Goal: Information Seeking & Learning: Find specific fact

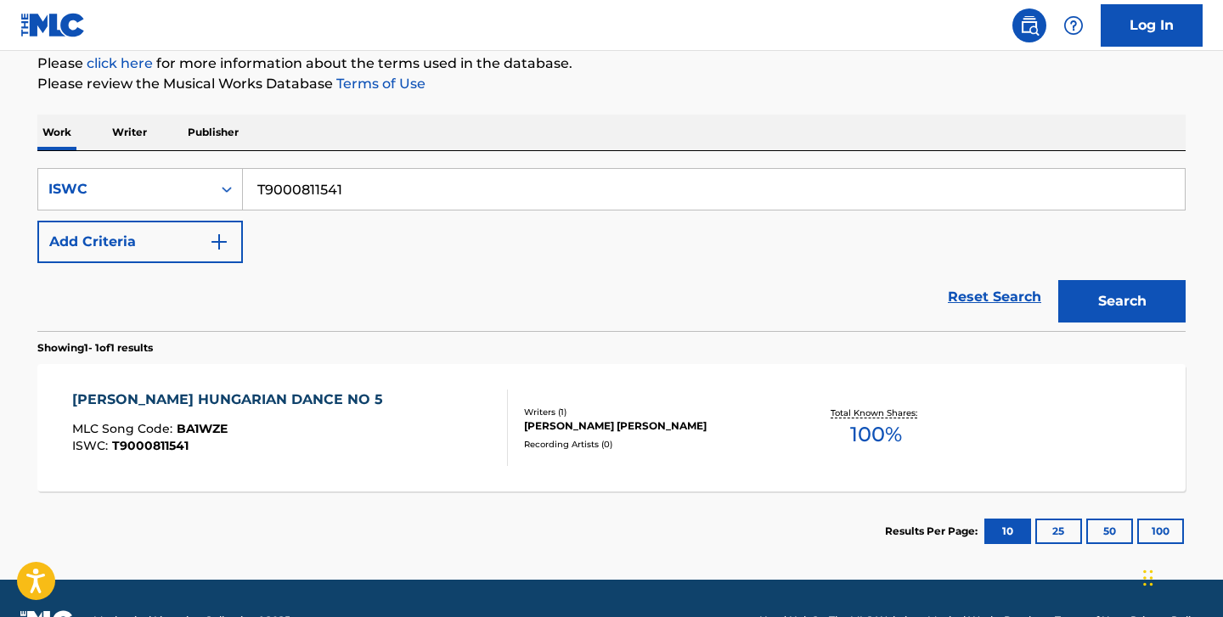
click at [123, 153] on div "SearchWithCriteria34586601-6541-47bd-9454-2750bb7bf3be ISWC T9000811541 Add Cri…" at bounding box center [611, 241] width 1148 height 180
click at [121, 138] on p "Writer" at bounding box center [129, 133] width 45 height 36
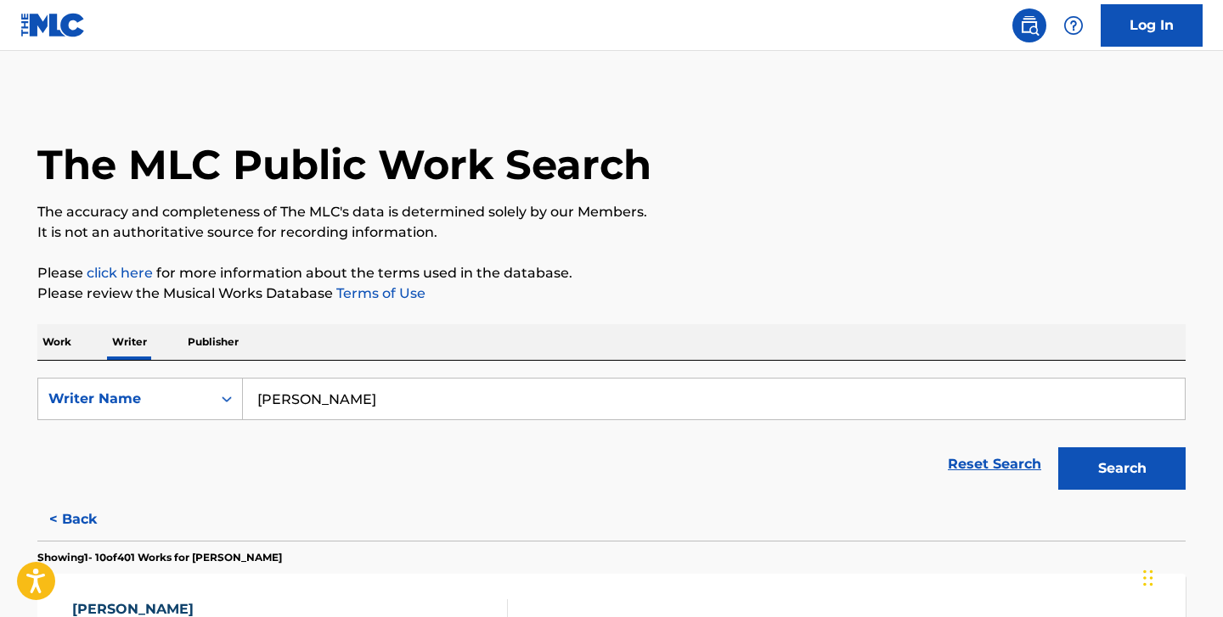
click at [295, 393] on input "[PERSON_NAME]" at bounding box center [714, 399] width 942 height 41
paste input "[PERSON_NAME] ANDREOLO [PERSON_NAME]"
type input "[PERSON_NAME] ANDREOLO [PERSON_NAME]"
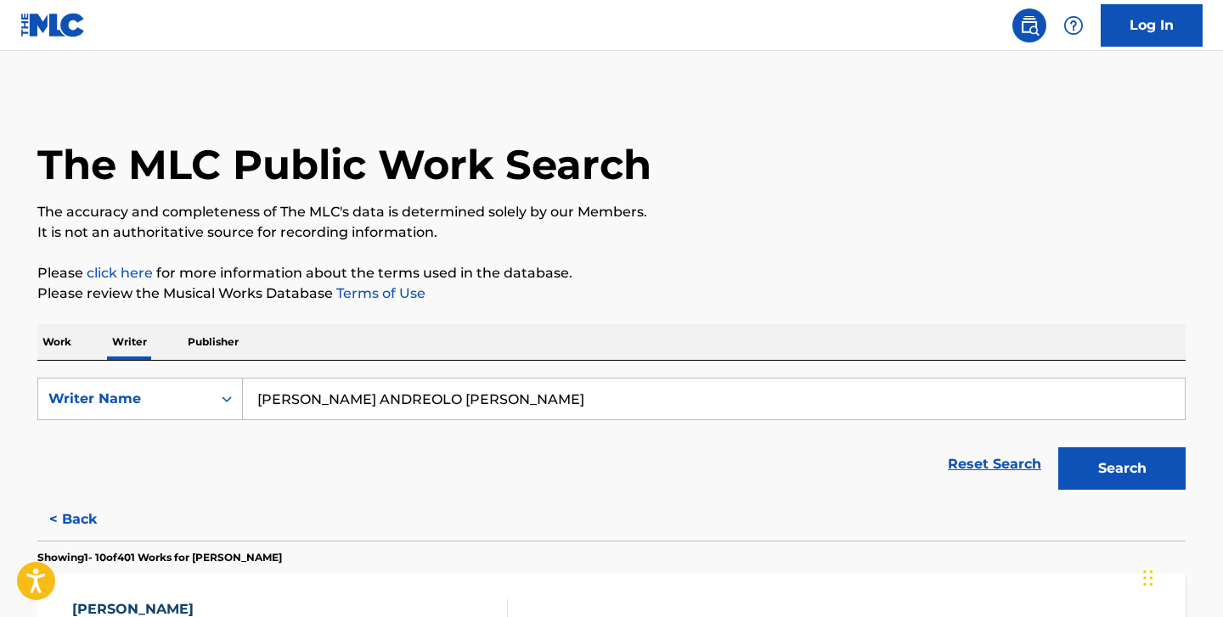
click at [1058, 448] on button "Search" at bounding box center [1121, 469] width 127 height 42
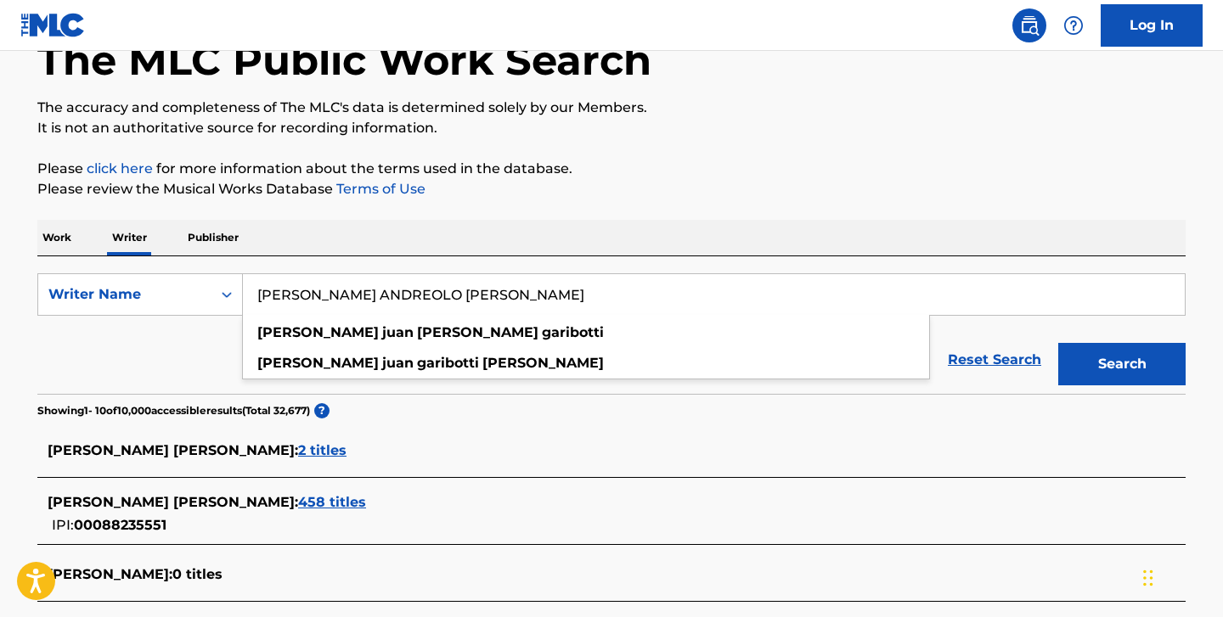
scroll to position [141, 0]
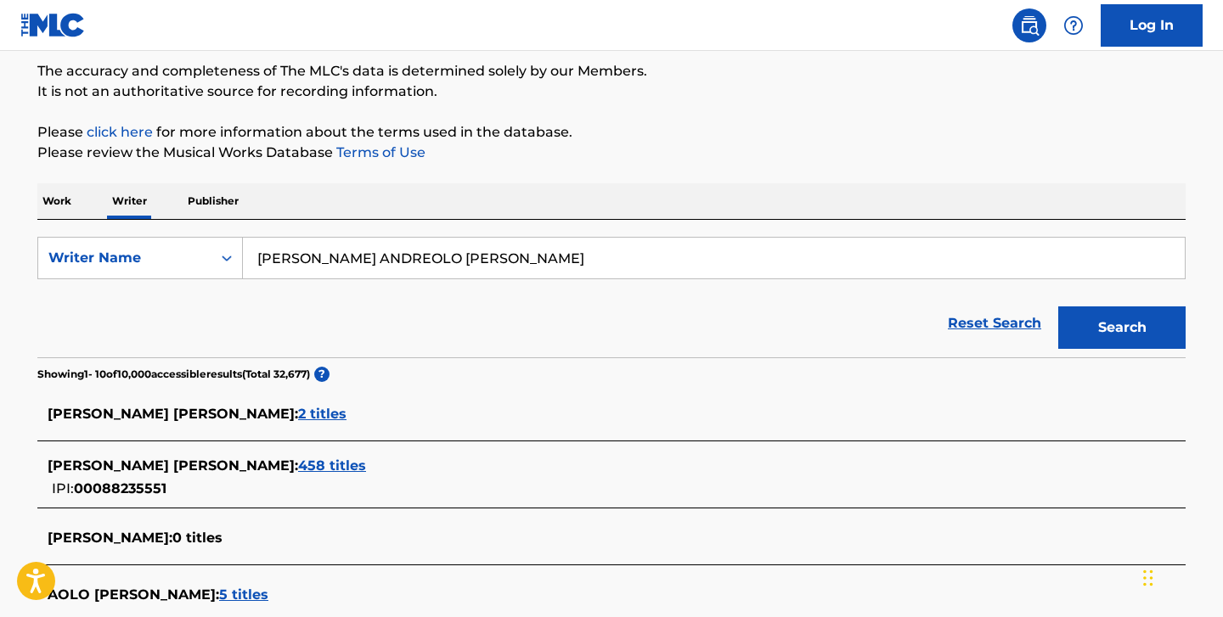
click at [352, 406] on div "[PERSON_NAME] [PERSON_NAME] : 2 titles" at bounding box center [590, 414] width 1084 height 20
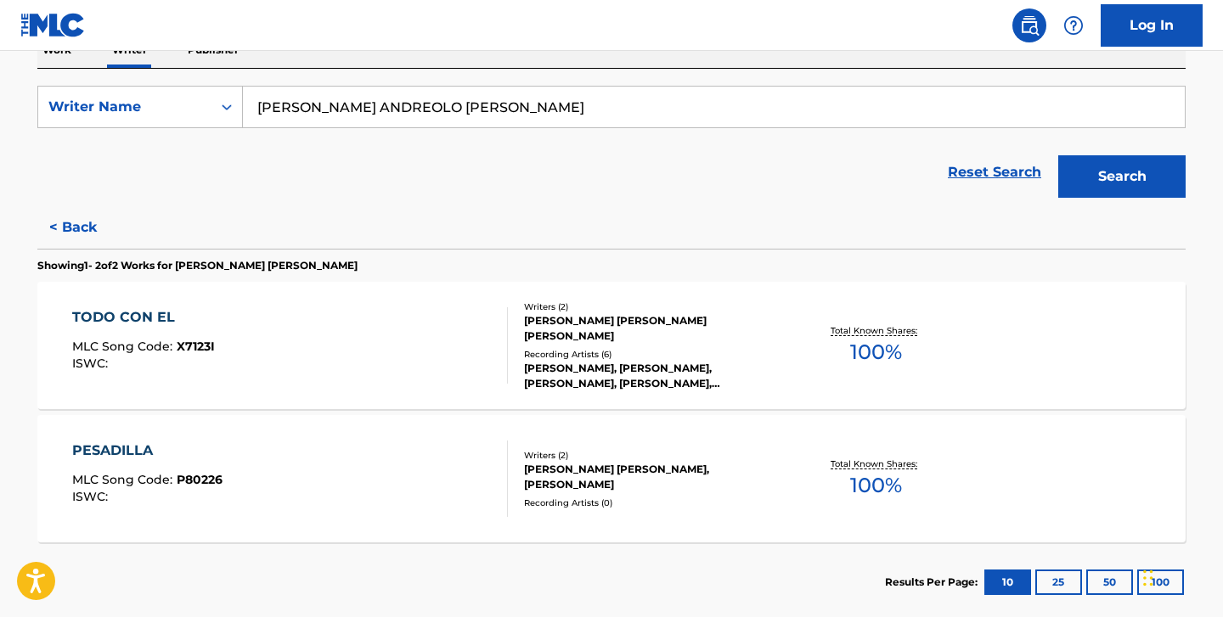
scroll to position [387, 0]
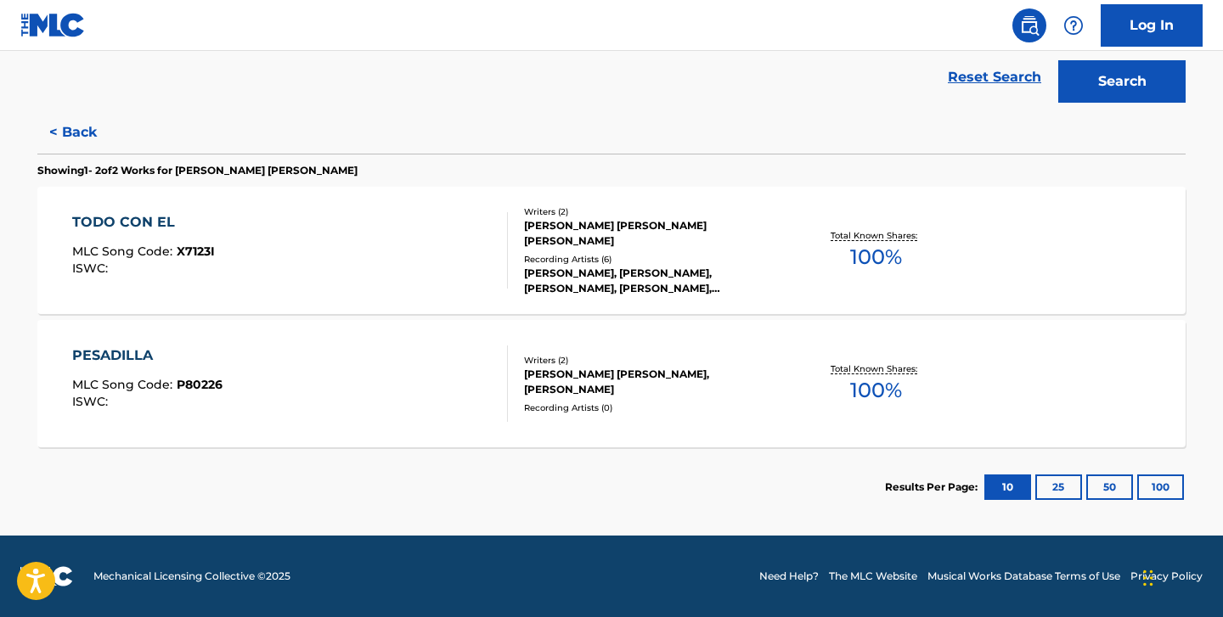
click at [74, 132] on button "< Back" at bounding box center [88, 132] width 102 height 42
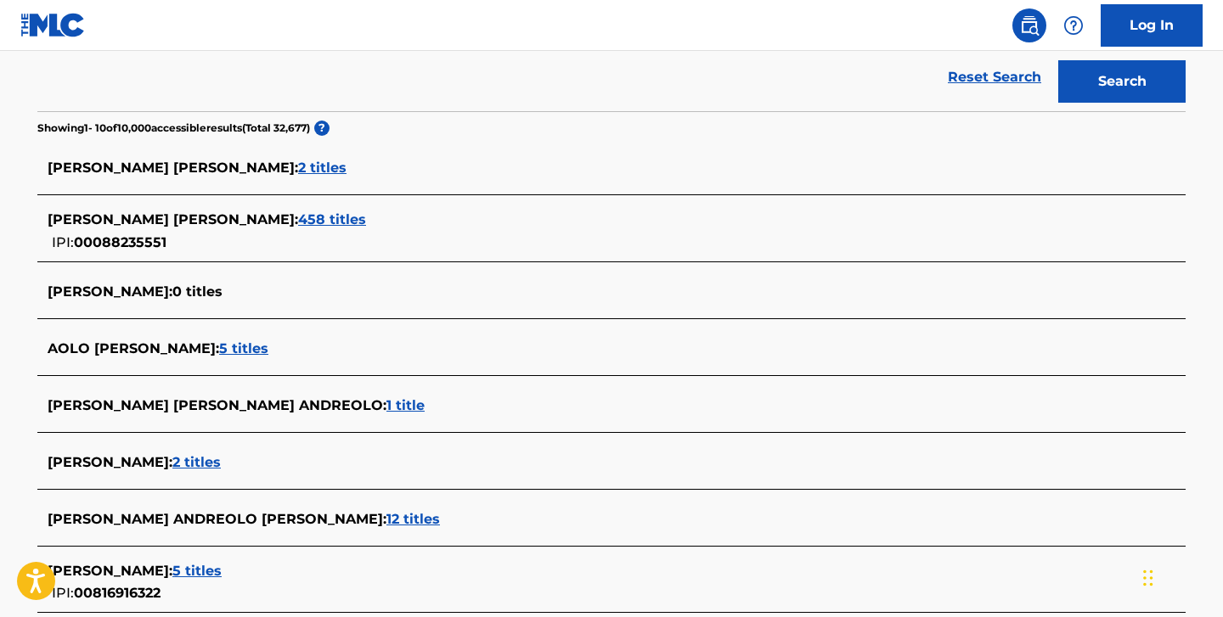
click at [298, 222] on span "458 titles" at bounding box center [332, 219] width 68 height 16
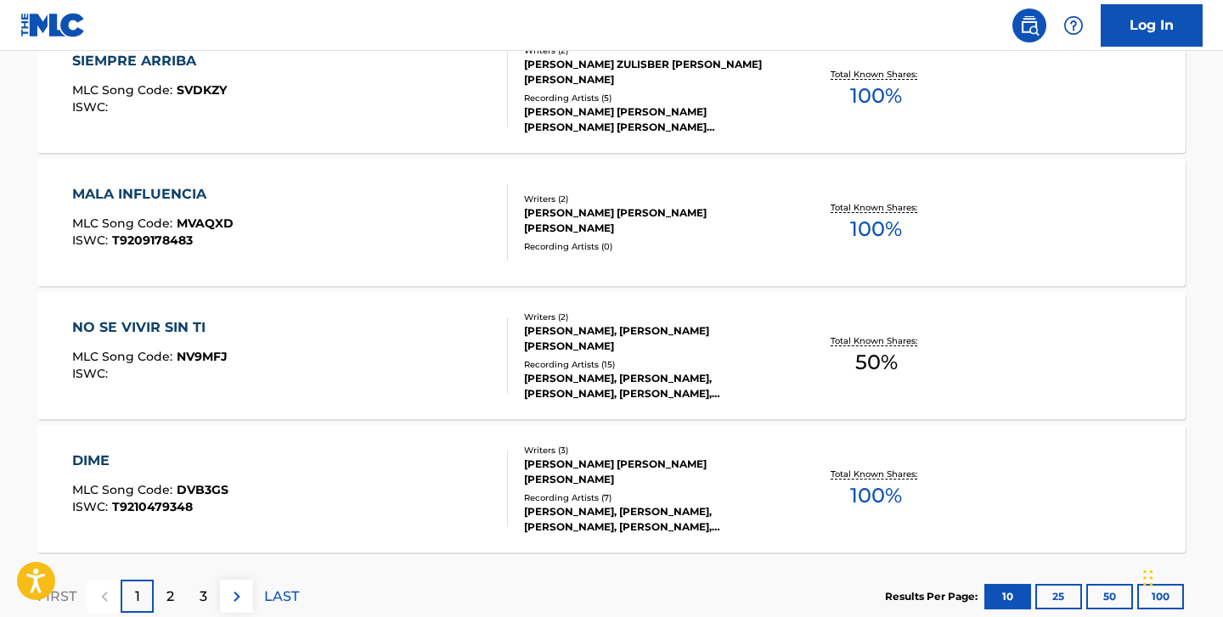
scroll to position [1462, 0]
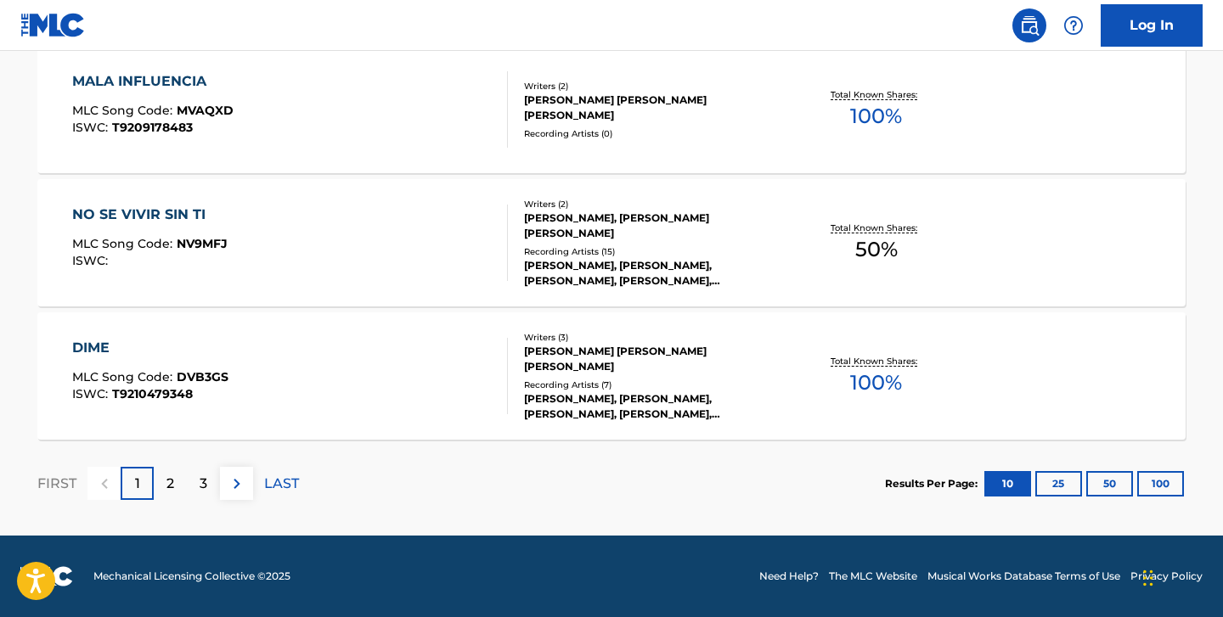
click at [172, 480] on p "2" at bounding box center [170, 484] width 8 height 20
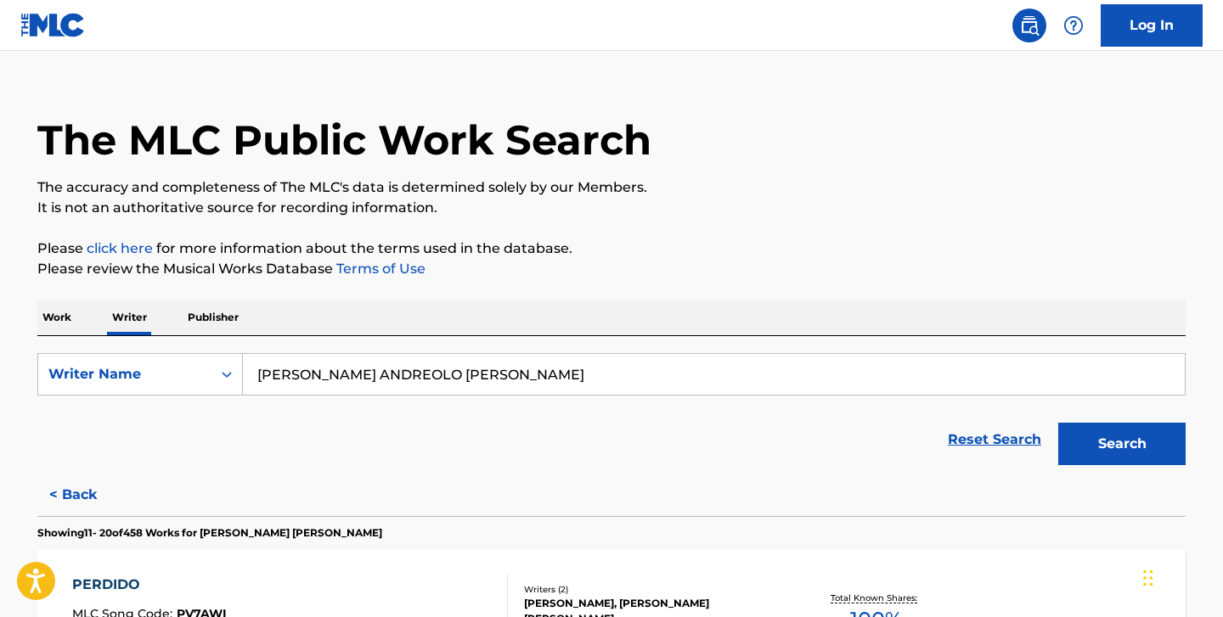
scroll to position [0, 0]
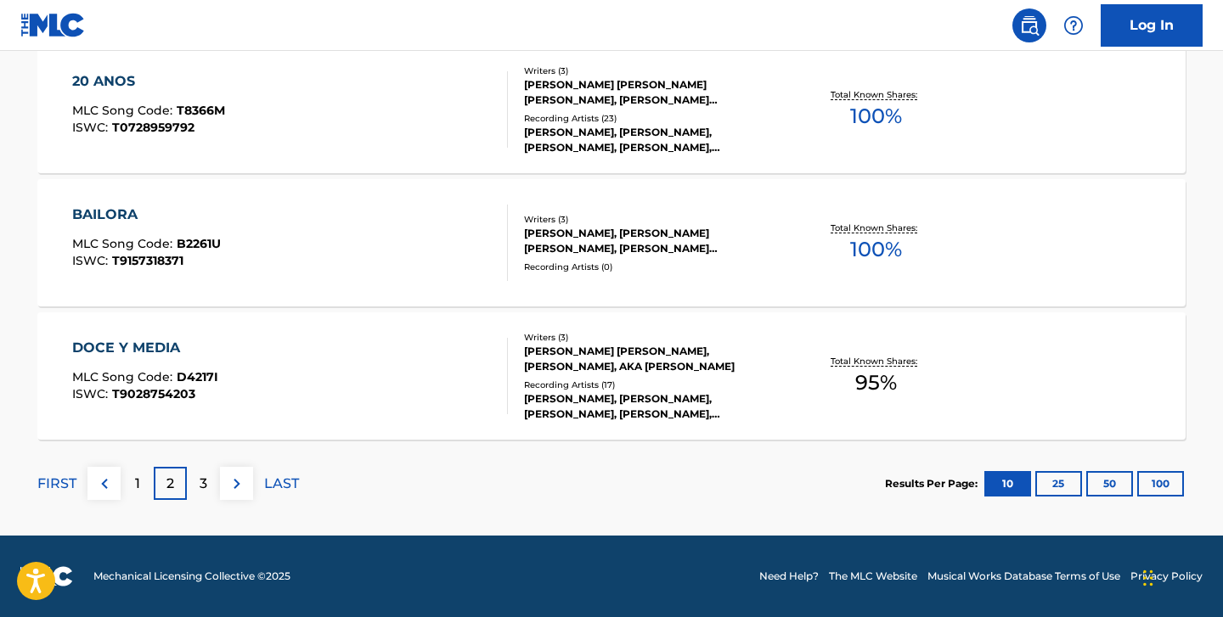
click at [209, 477] on div "3" at bounding box center [203, 483] width 33 height 33
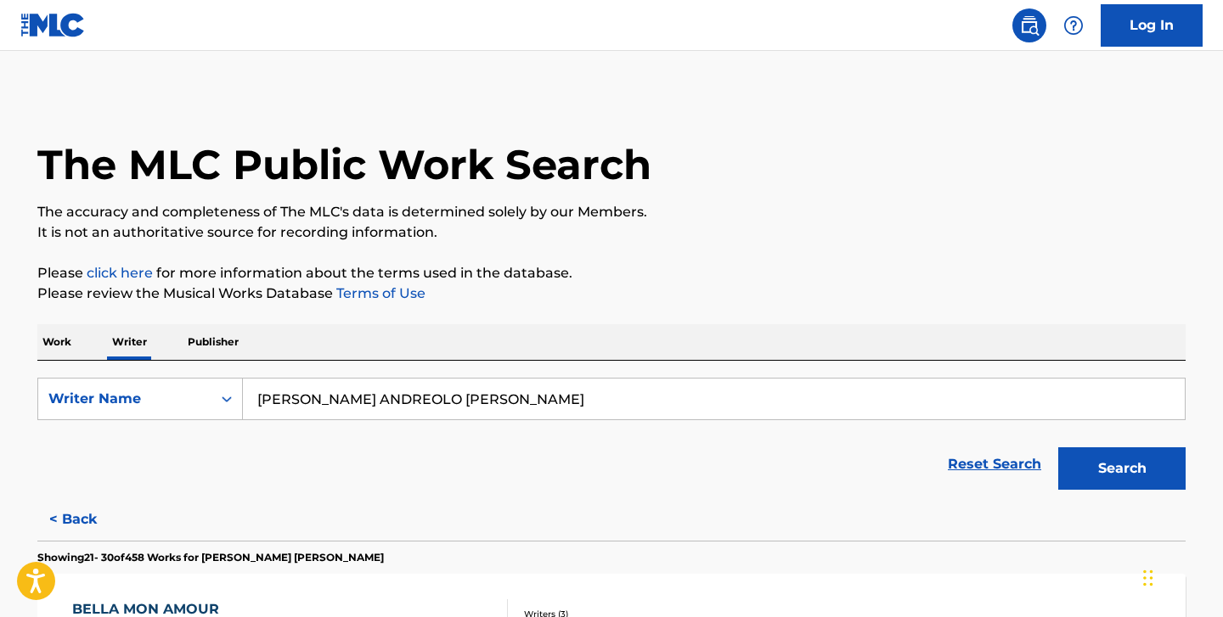
click at [68, 345] on p "Work" at bounding box center [56, 342] width 39 height 36
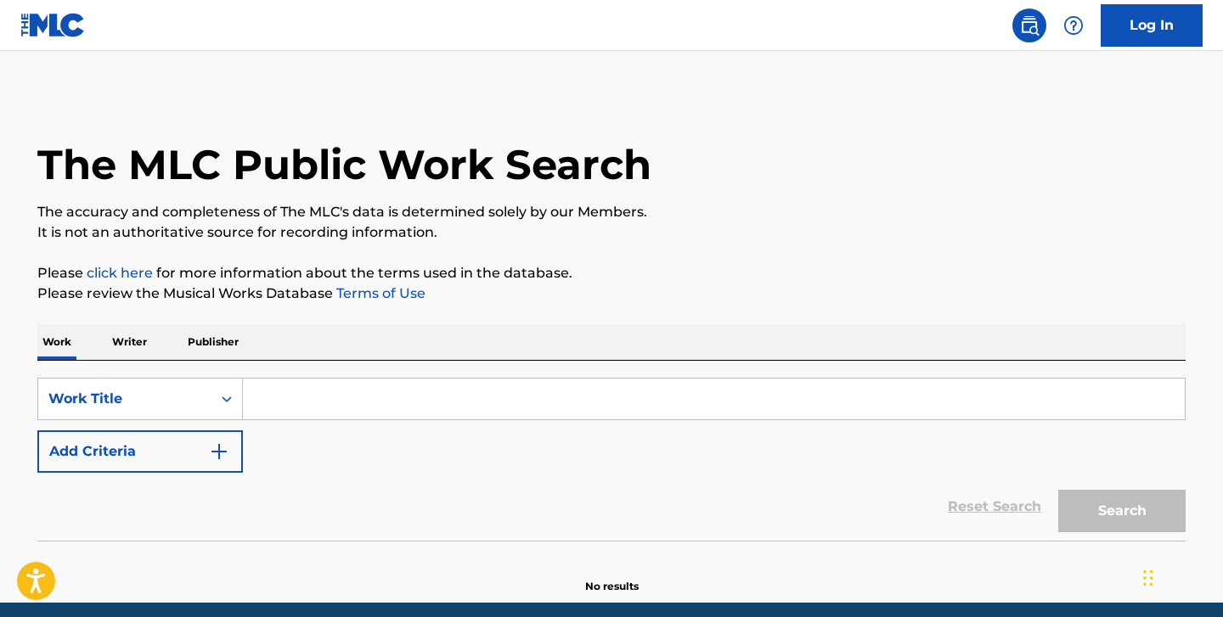
click at [269, 403] on input "Search Form" at bounding box center [714, 399] width 942 height 41
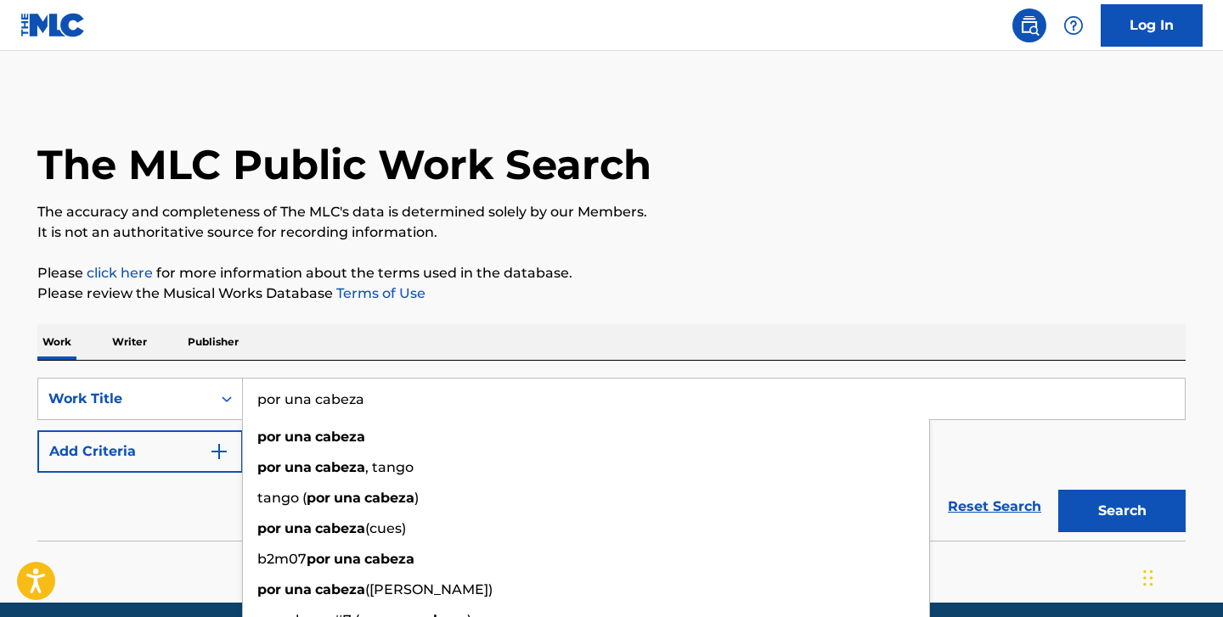
type input "por una cabeza"
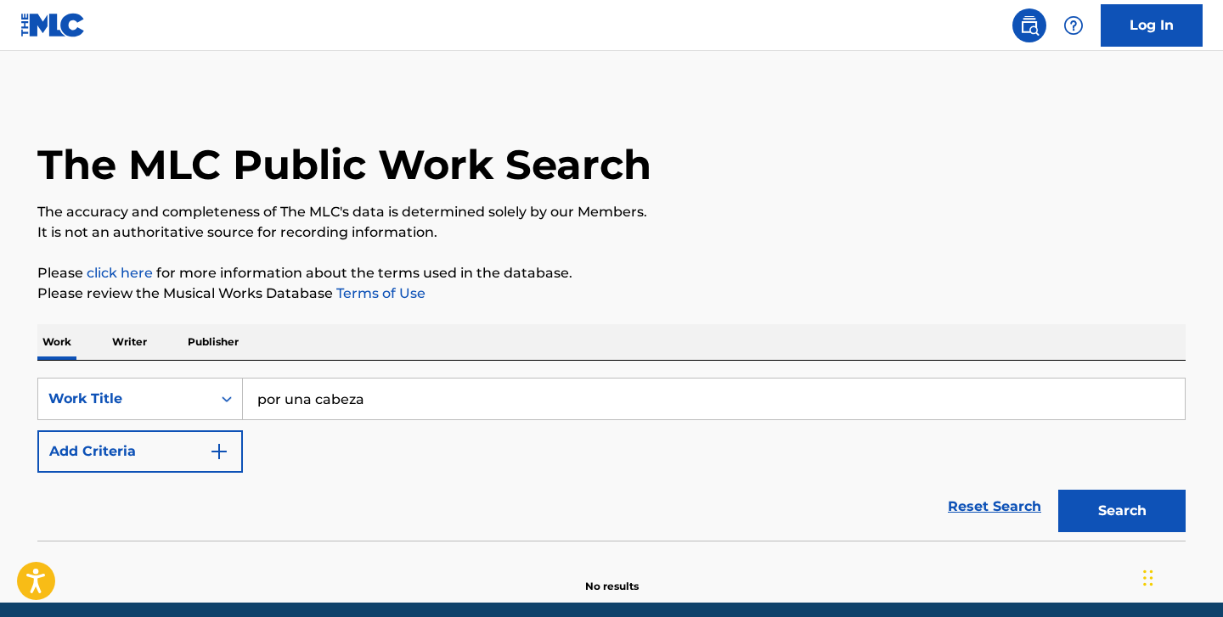
click at [124, 456] on button "Add Criteria" at bounding box center [140, 452] width 206 height 42
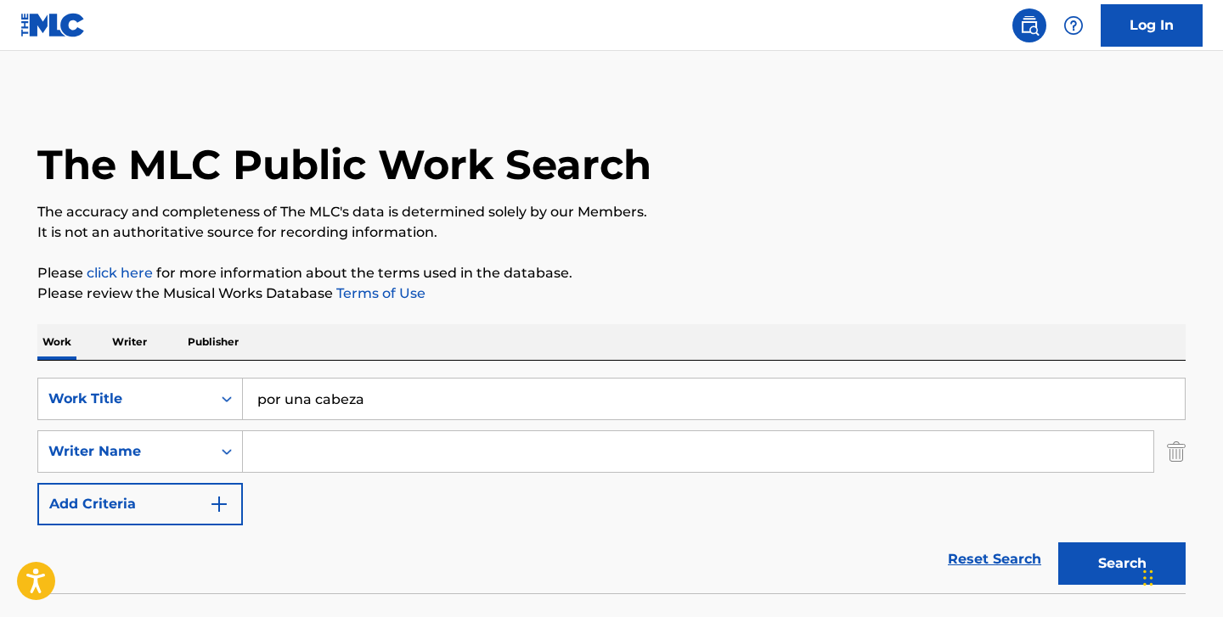
click at [272, 445] on input "Search Form" at bounding box center [698, 451] width 910 height 41
paste input "[PERSON_NAME] ANDREOLO [PERSON_NAME]"
click at [1058, 543] on button "Search" at bounding box center [1121, 564] width 127 height 42
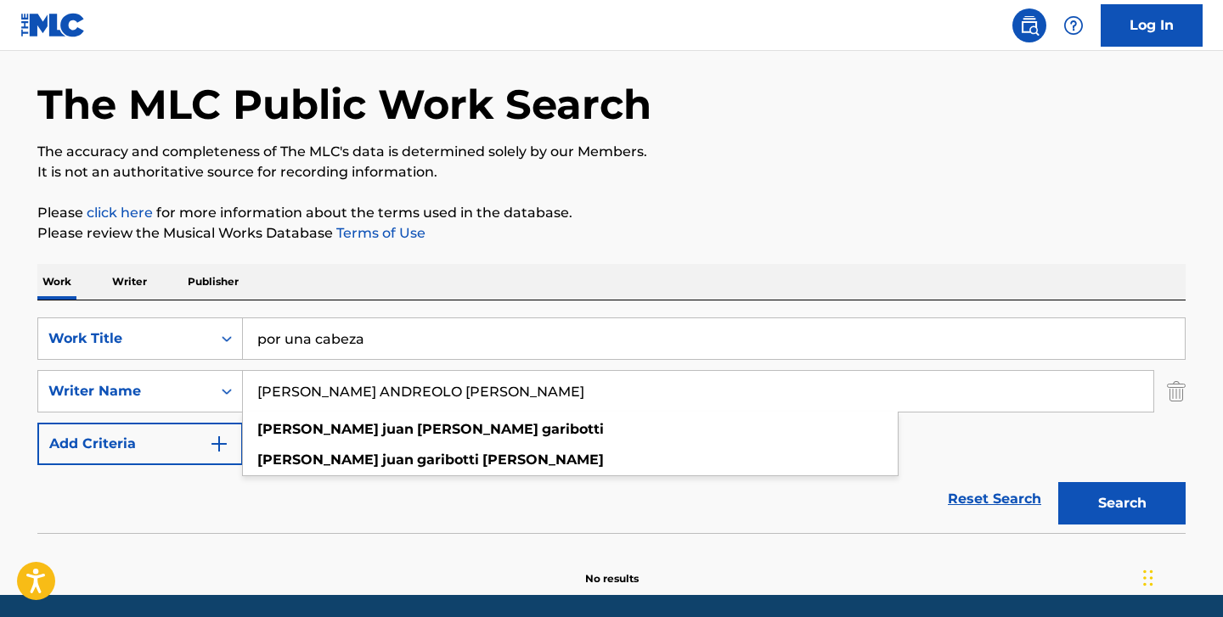
scroll to position [120, 0]
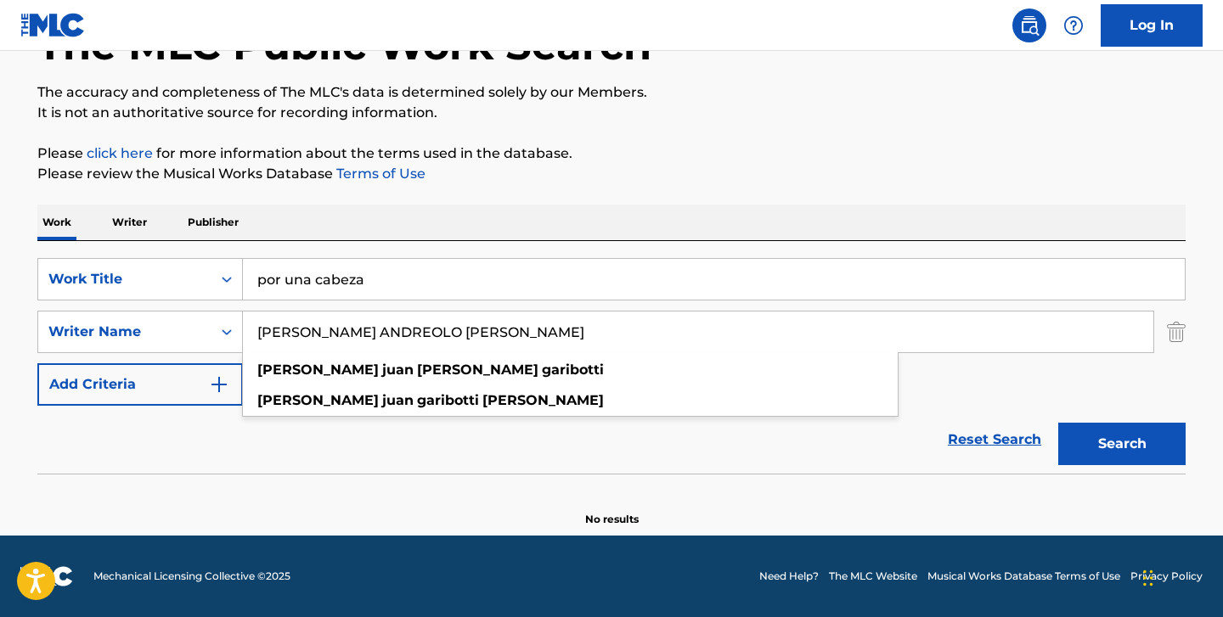
click at [1092, 452] on button "Search" at bounding box center [1121, 444] width 127 height 42
drag, startPoint x: 443, startPoint y: 332, endPoint x: 311, endPoint y: 330, distance: 132.5
click at [311, 330] on input "[PERSON_NAME] ANDREOLO [PERSON_NAME]" at bounding box center [698, 332] width 910 height 41
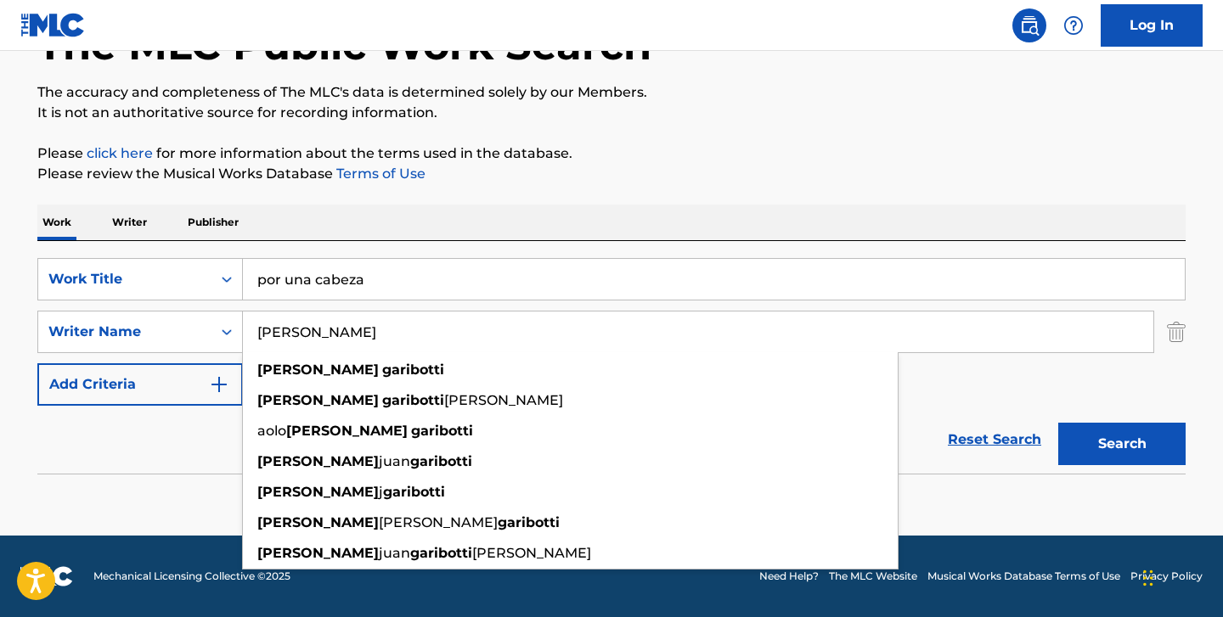
type input "[PERSON_NAME]"
click at [1058, 423] on button "Search" at bounding box center [1121, 444] width 127 height 42
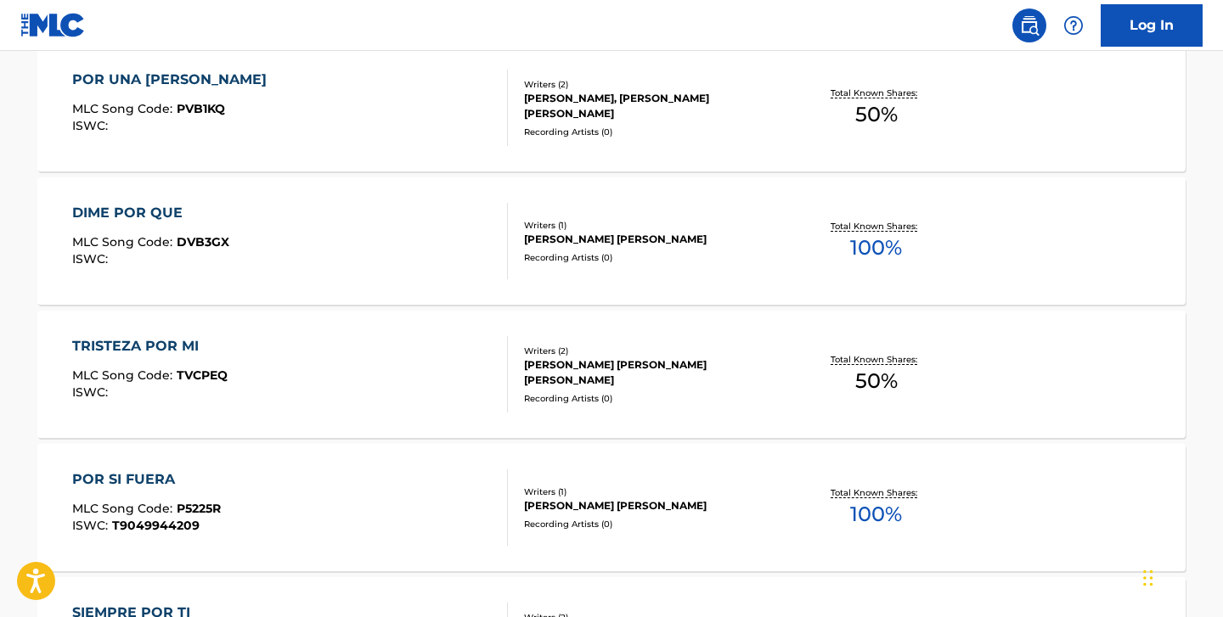
scroll to position [565, 0]
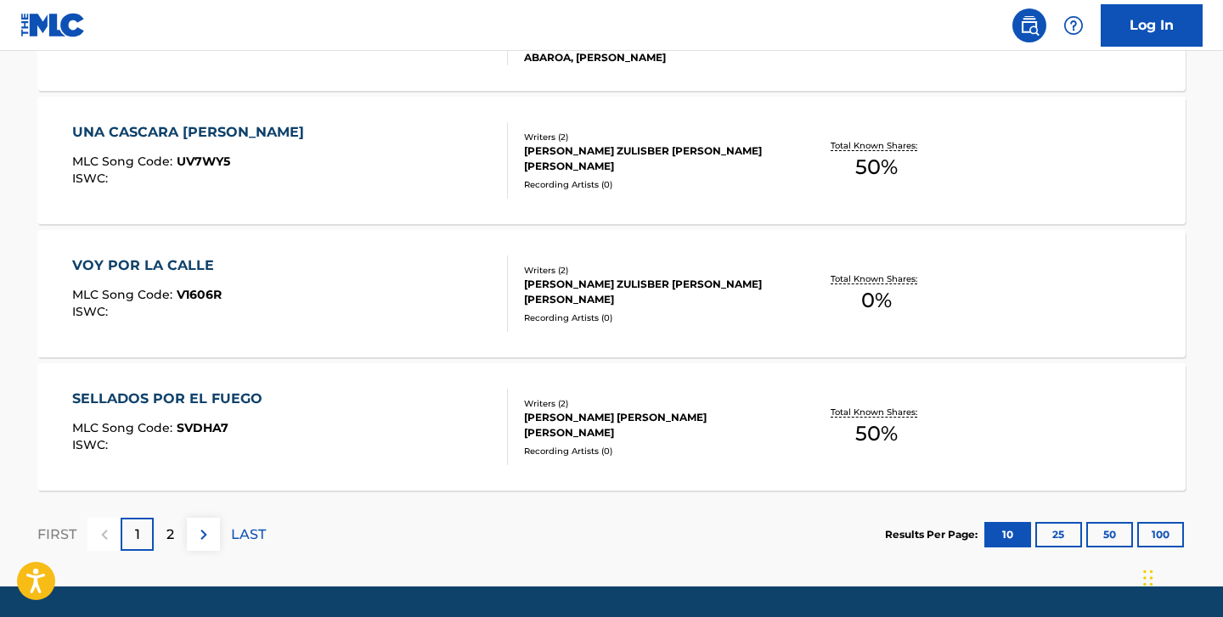
click at [171, 536] on p "2" at bounding box center [170, 535] width 8 height 20
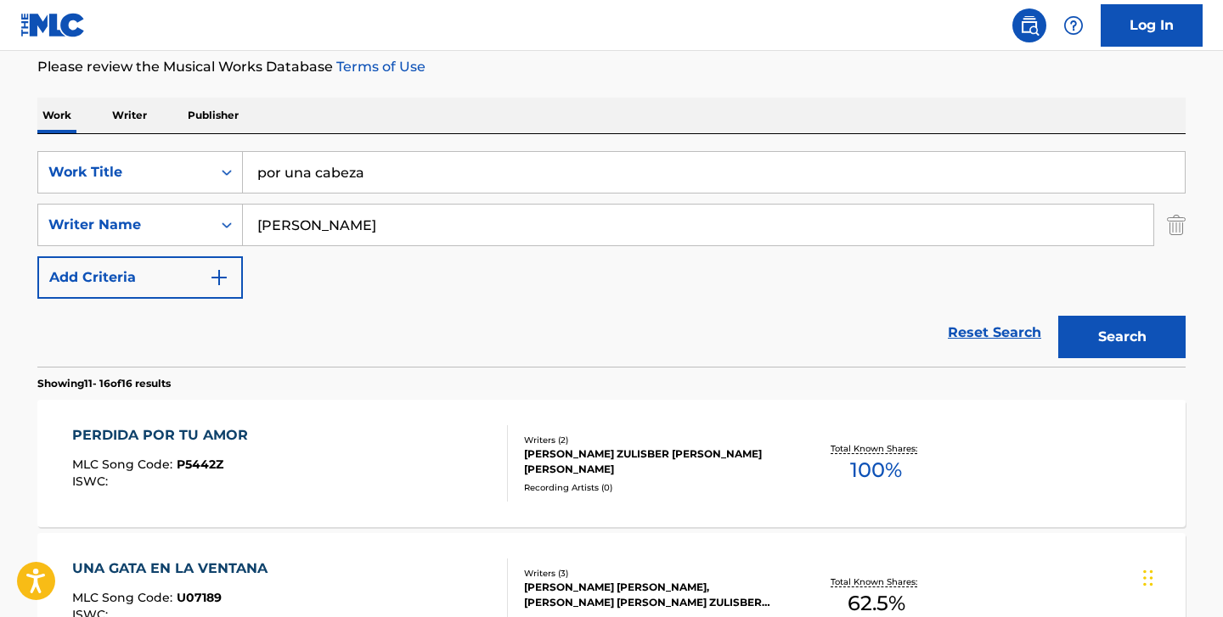
scroll to position [188, 0]
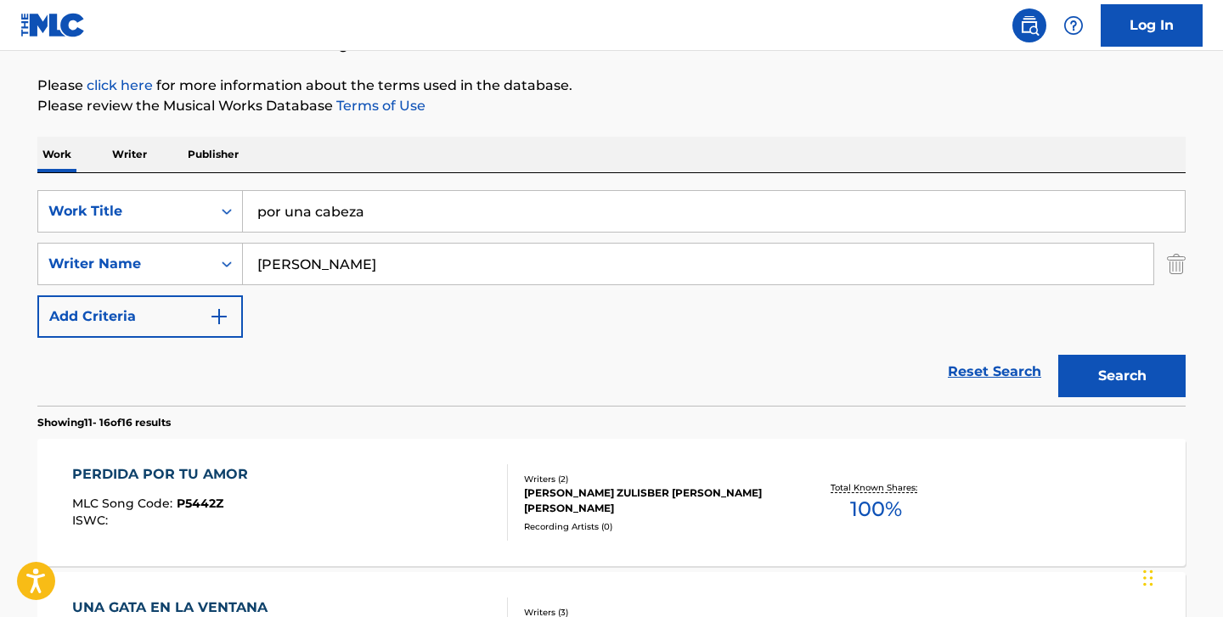
click at [1168, 269] on img "Search Form" at bounding box center [1176, 264] width 19 height 42
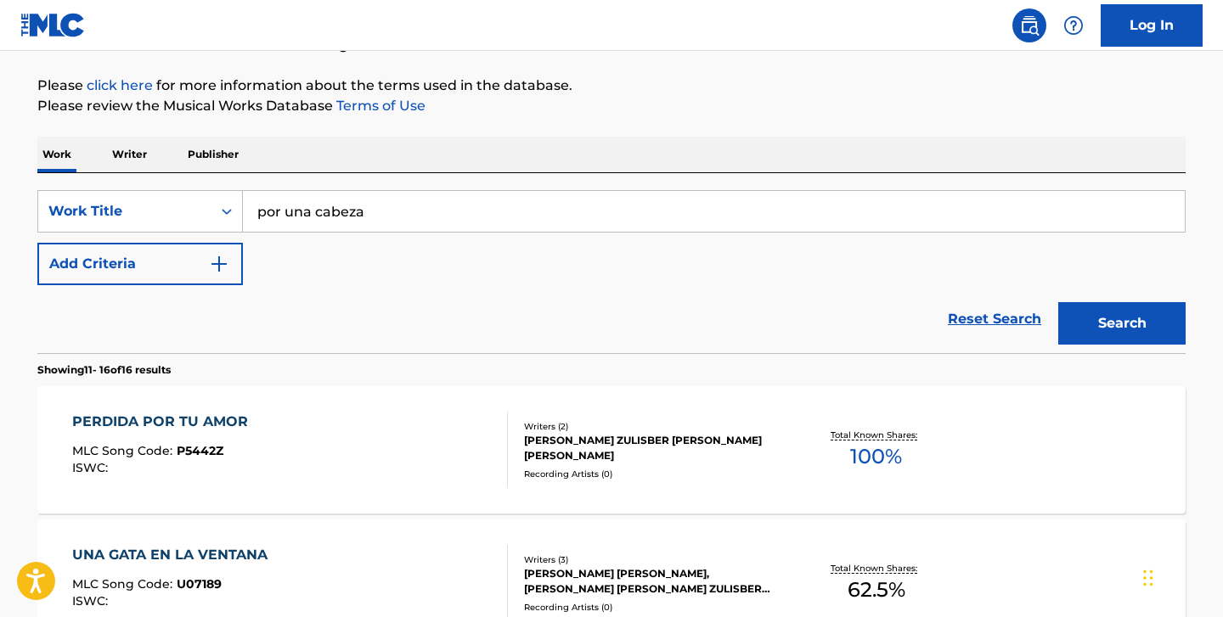
click at [1119, 325] on button "Search" at bounding box center [1121, 323] width 127 height 42
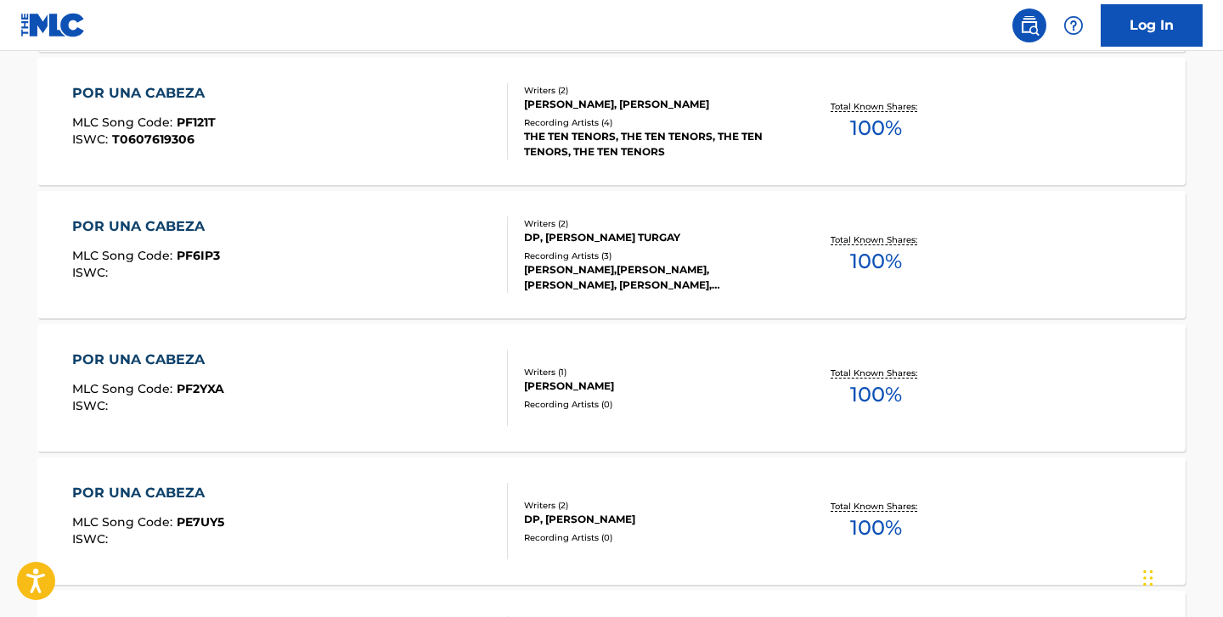
scroll to position [1350, 0]
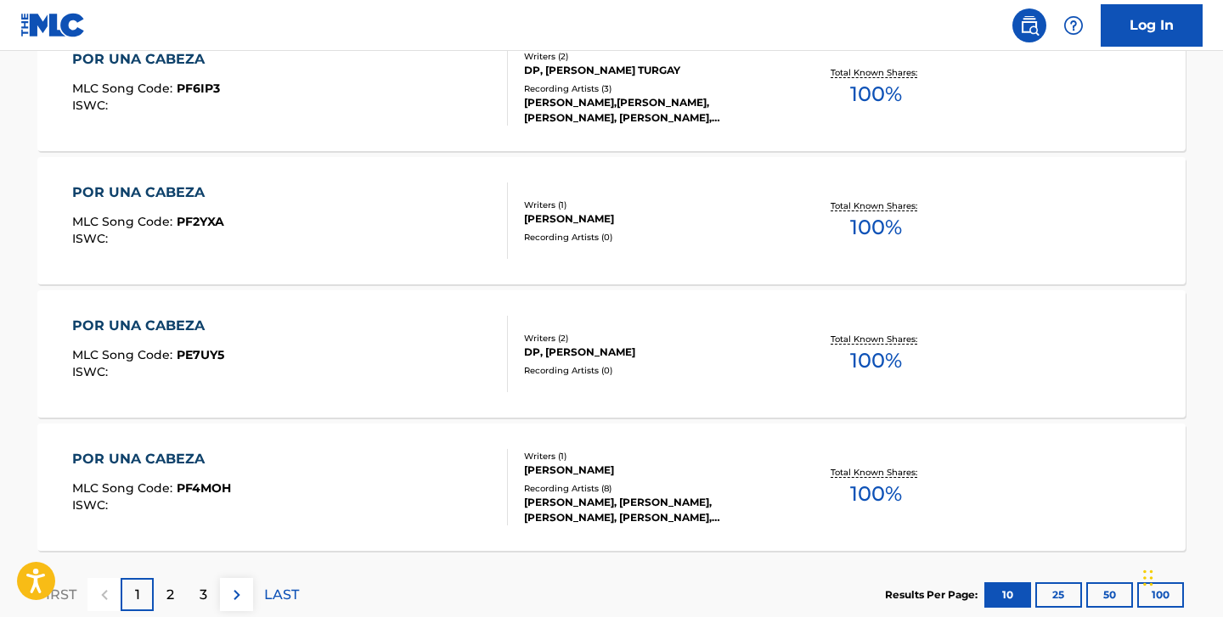
click at [166, 591] on p "2" at bounding box center [170, 595] width 8 height 20
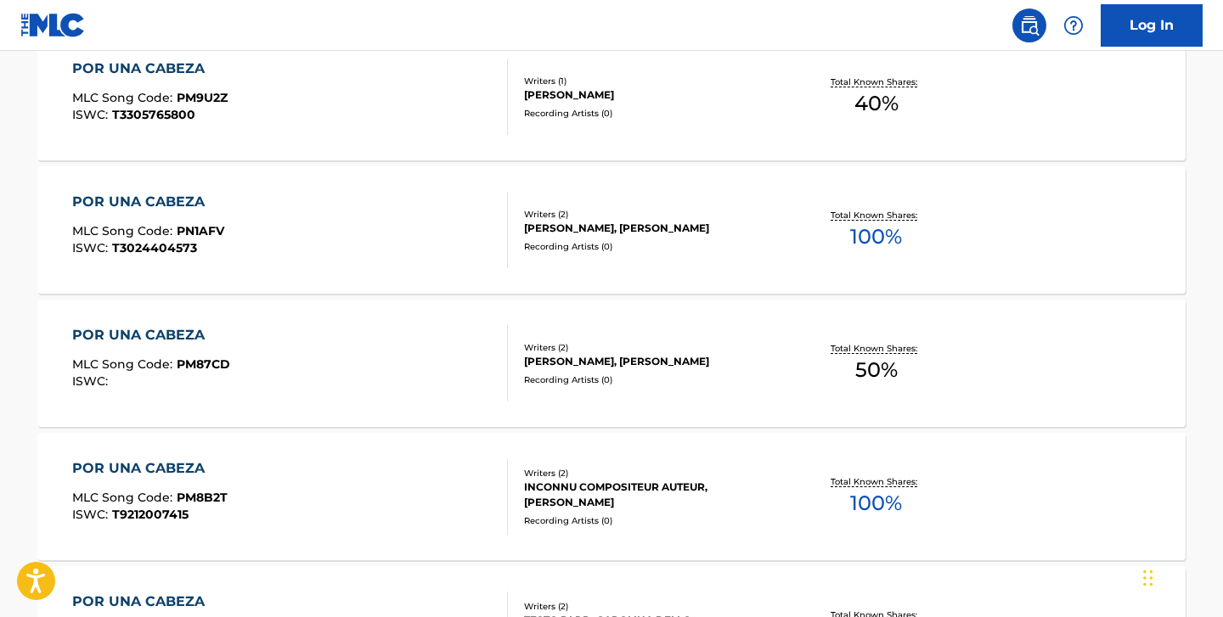
scroll to position [1462, 0]
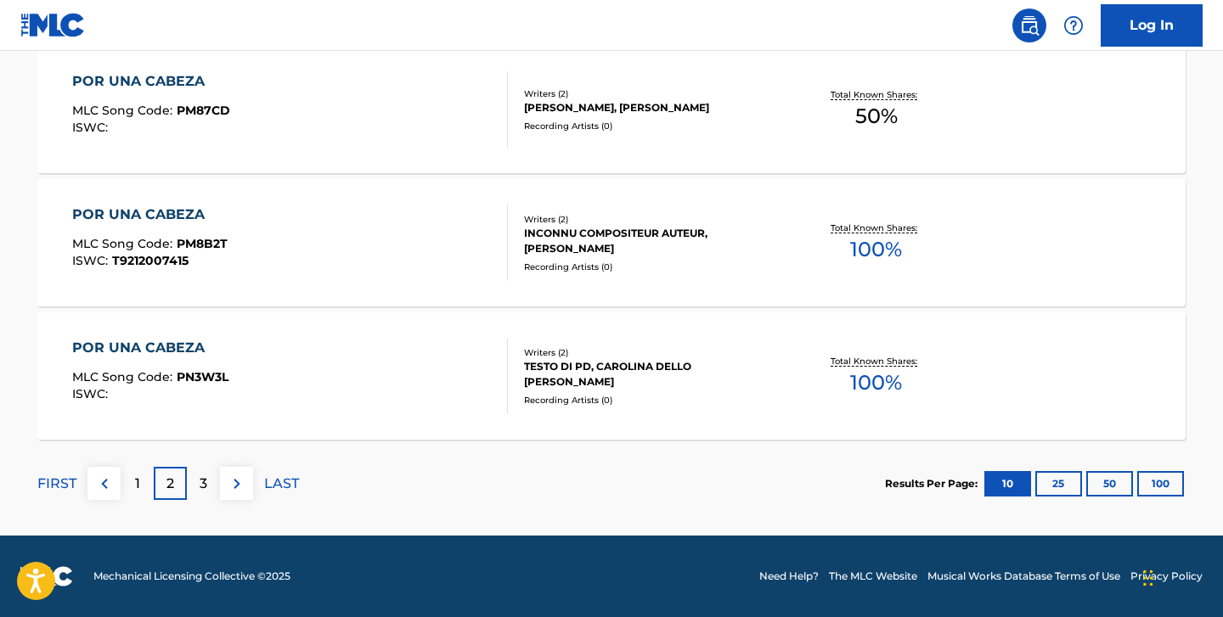
click at [208, 476] on div "3" at bounding box center [203, 483] width 33 height 33
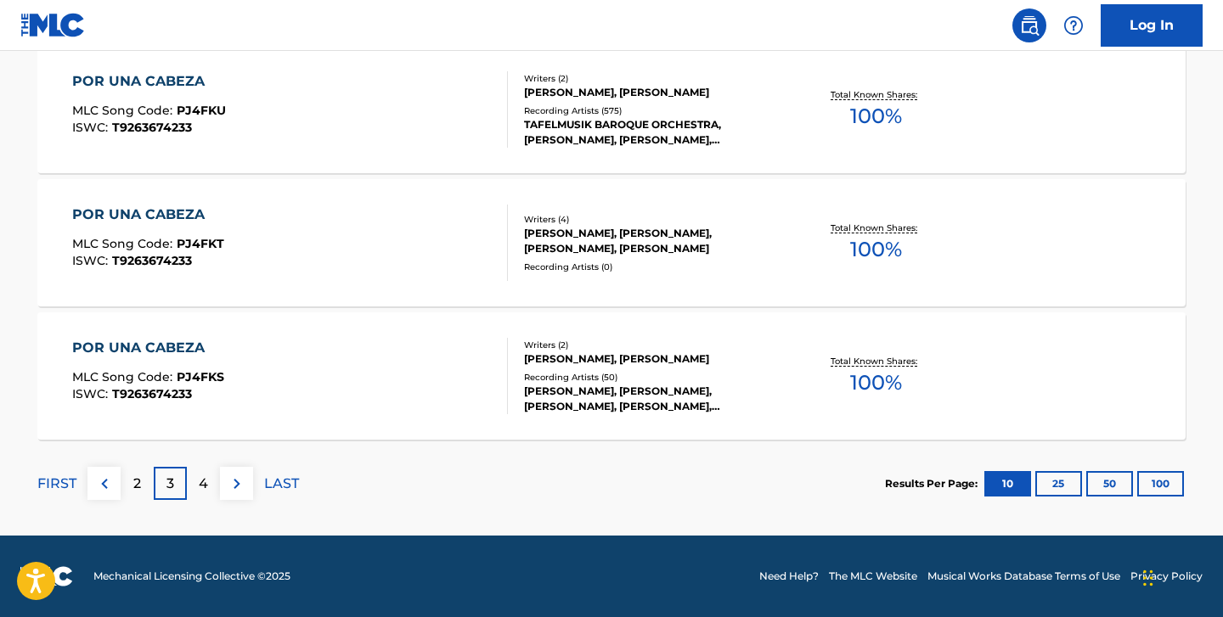
click at [204, 489] on p "4" at bounding box center [203, 484] width 9 height 20
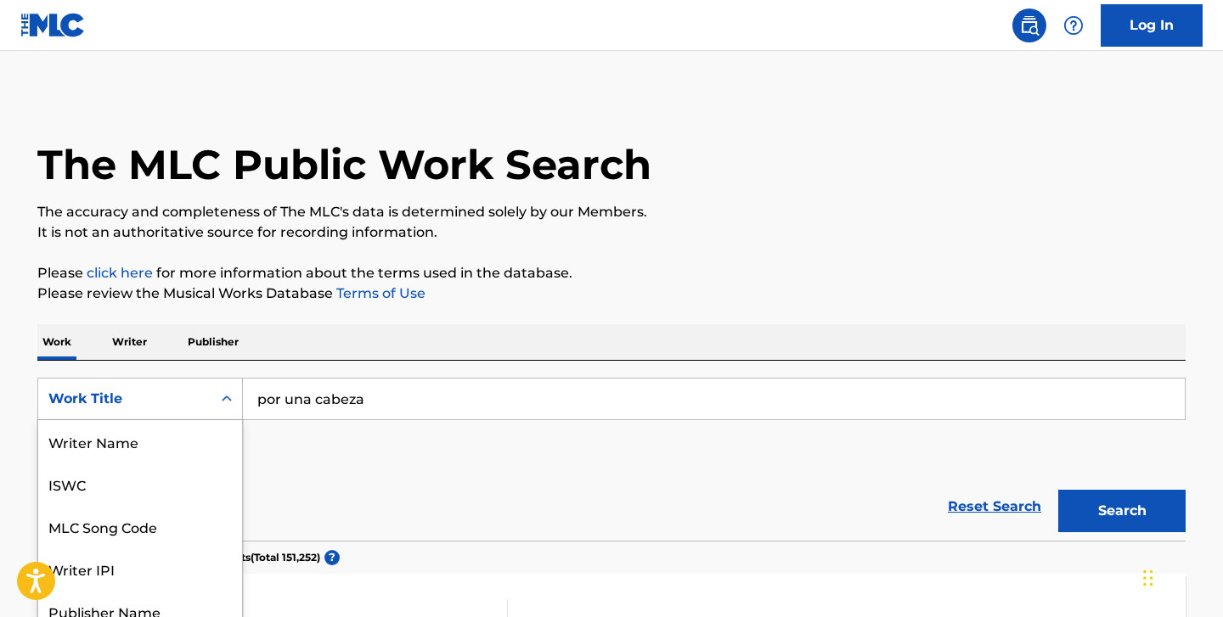
scroll to position [59, 0]
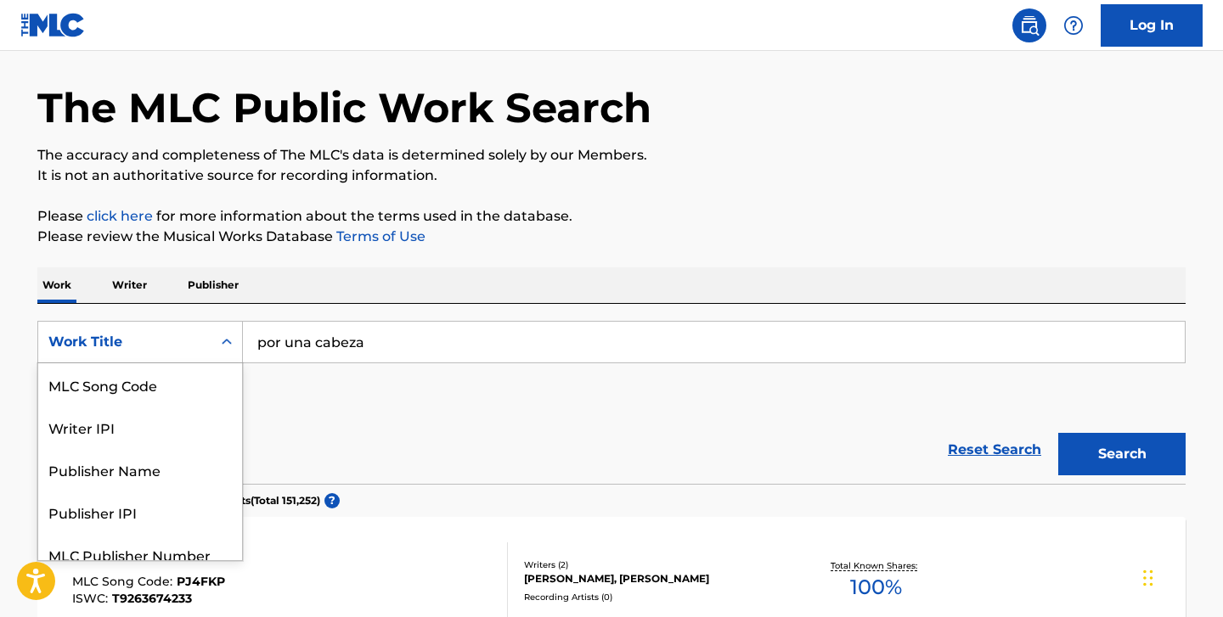
click at [104, 363] on div "Work Title selected, 8 of 8. 8 results available. Use Up and Down to choose opt…" at bounding box center [140, 342] width 206 height 42
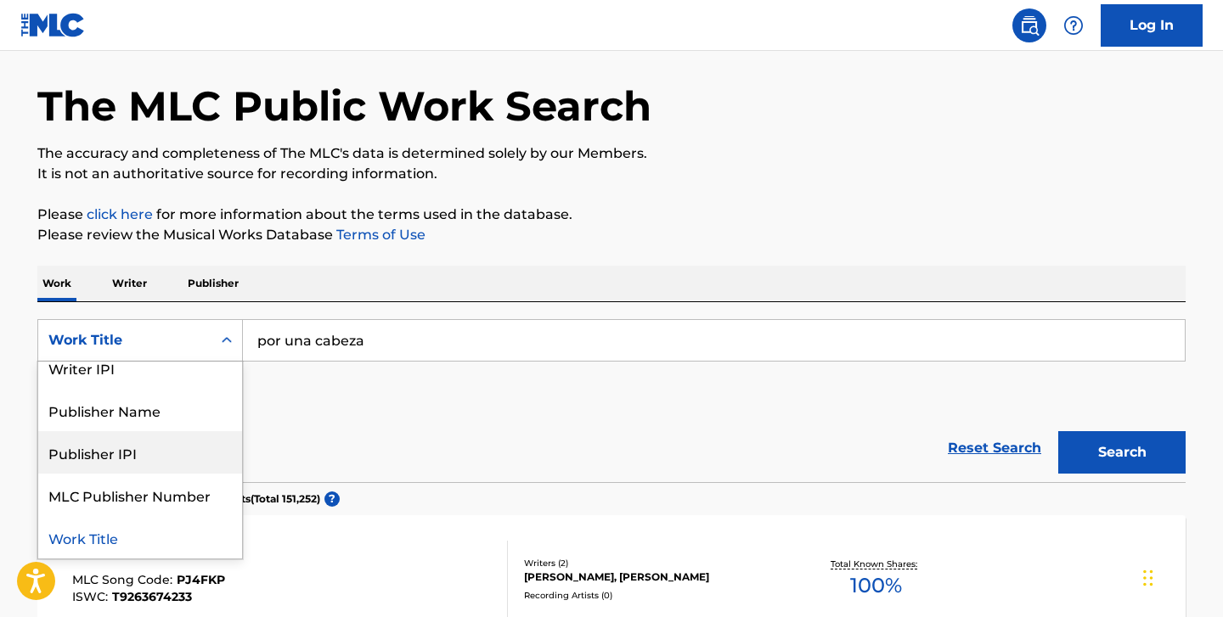
scroll to position [0, 0]
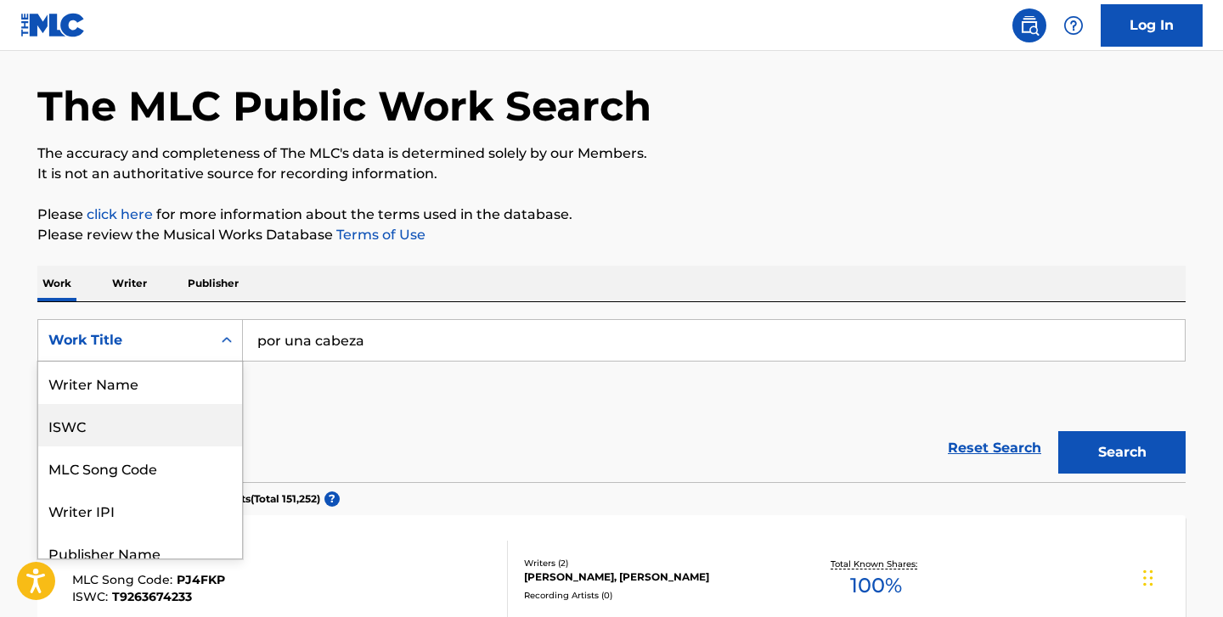
click at [127, 425] on div "ISWC" at bounding box center [140, 425] width 204 height 42
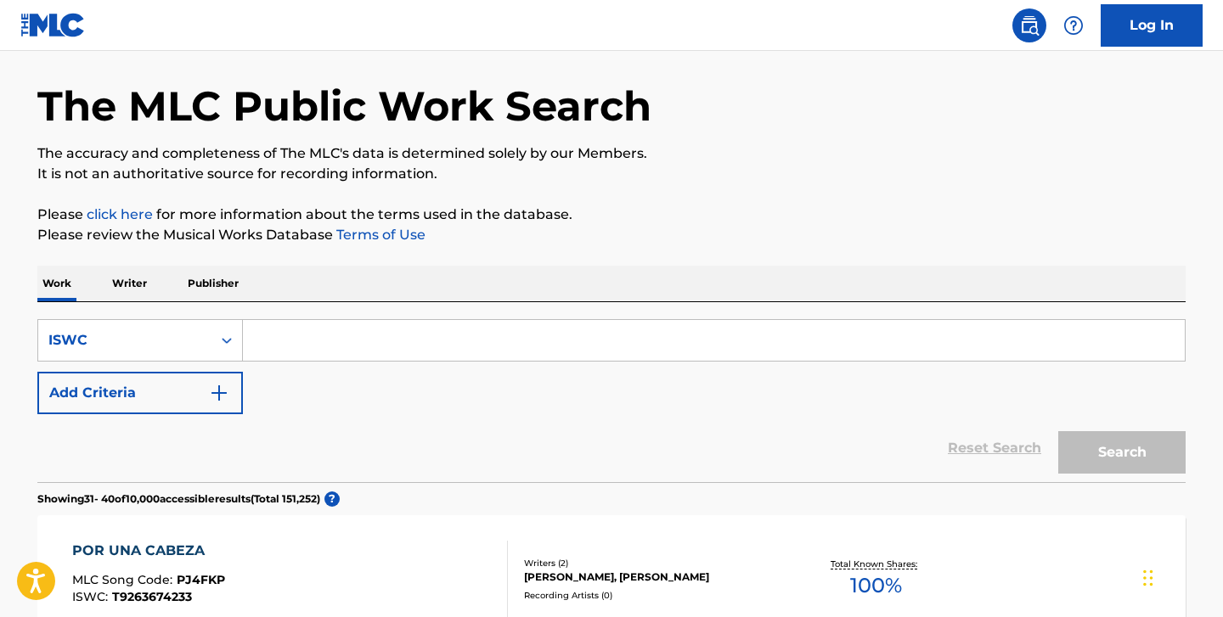
click at [337, 335] on input "Search Form" at bounding box center [714, 340] width 942 height 41
paste input "T9017561056"
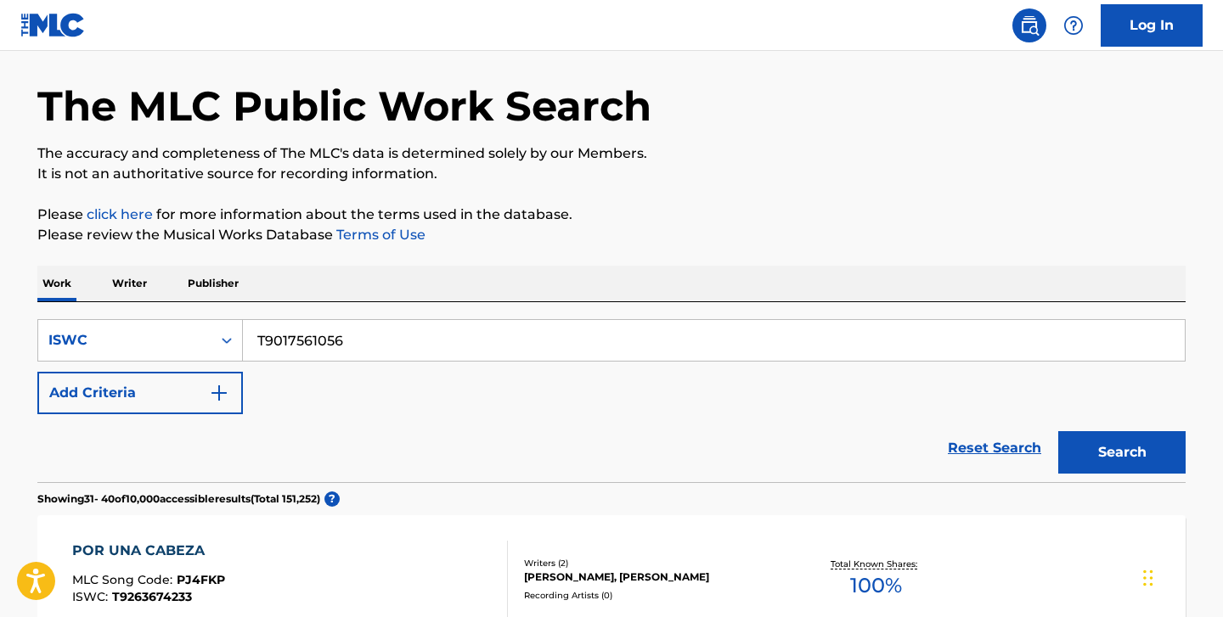
click at [1058, 431] on button "Search" at bounding box center [1121, 452] width 127 height 42
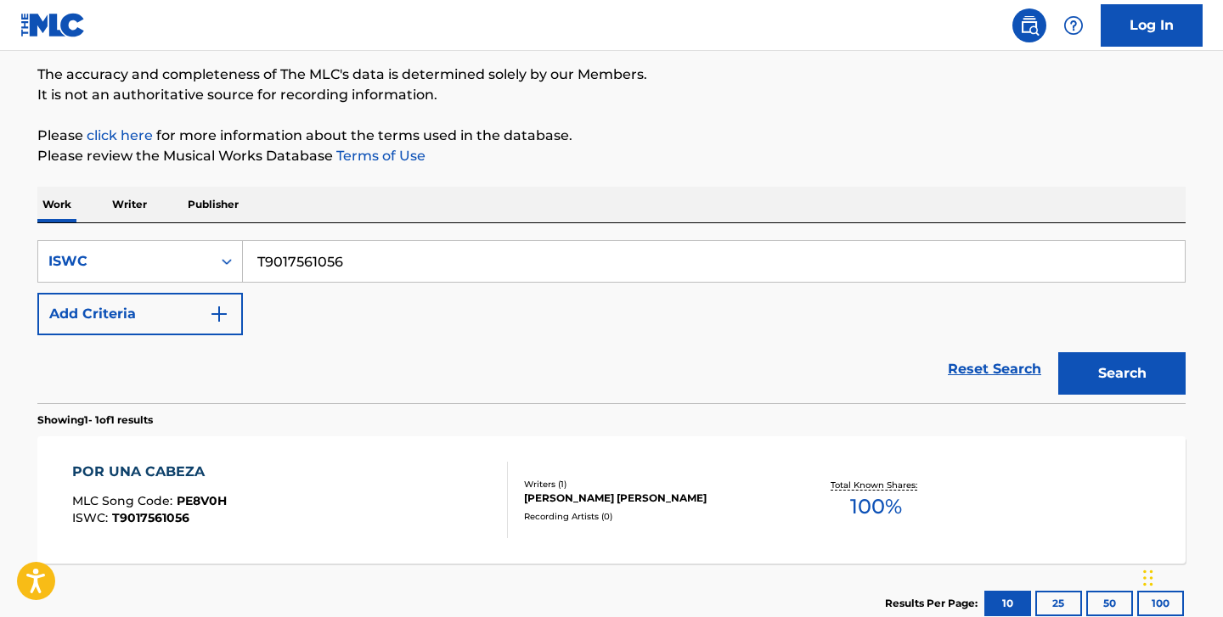
scroll to position [254, 0]
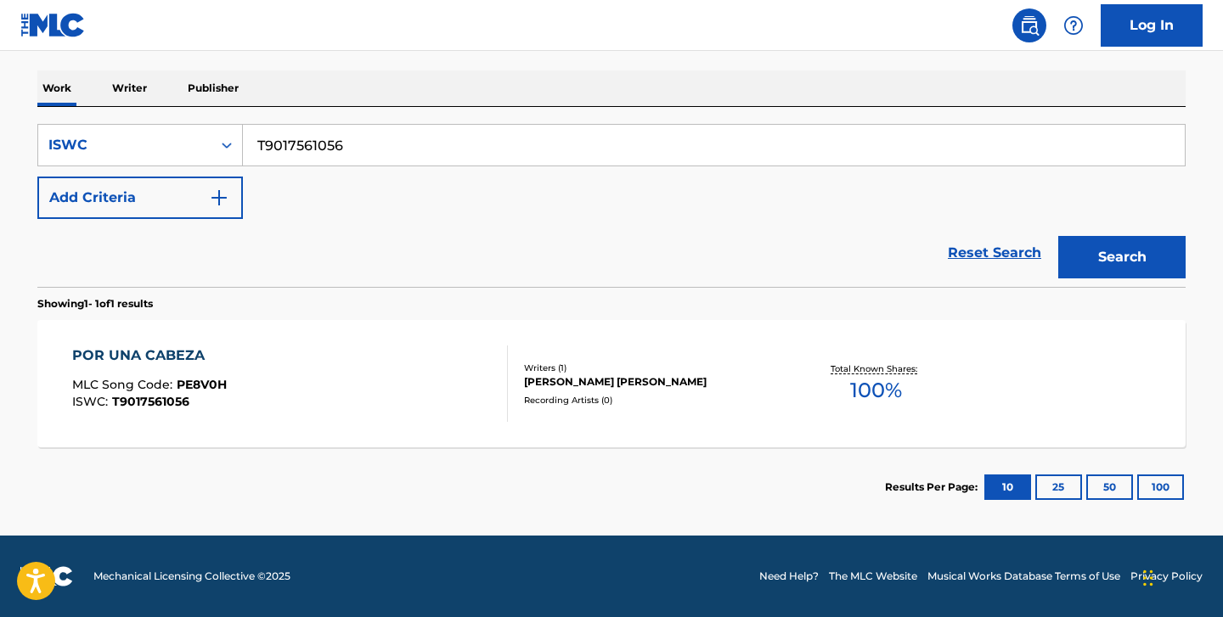
click at [301, 147] on input "T9017561056" at bounding box center [714, 145] width 942 height 41
paste input "226478600"
type input "T9226478600"
click at [1058, 236] on button "Search" at bounding box center [1121, 257] width 127 height 42
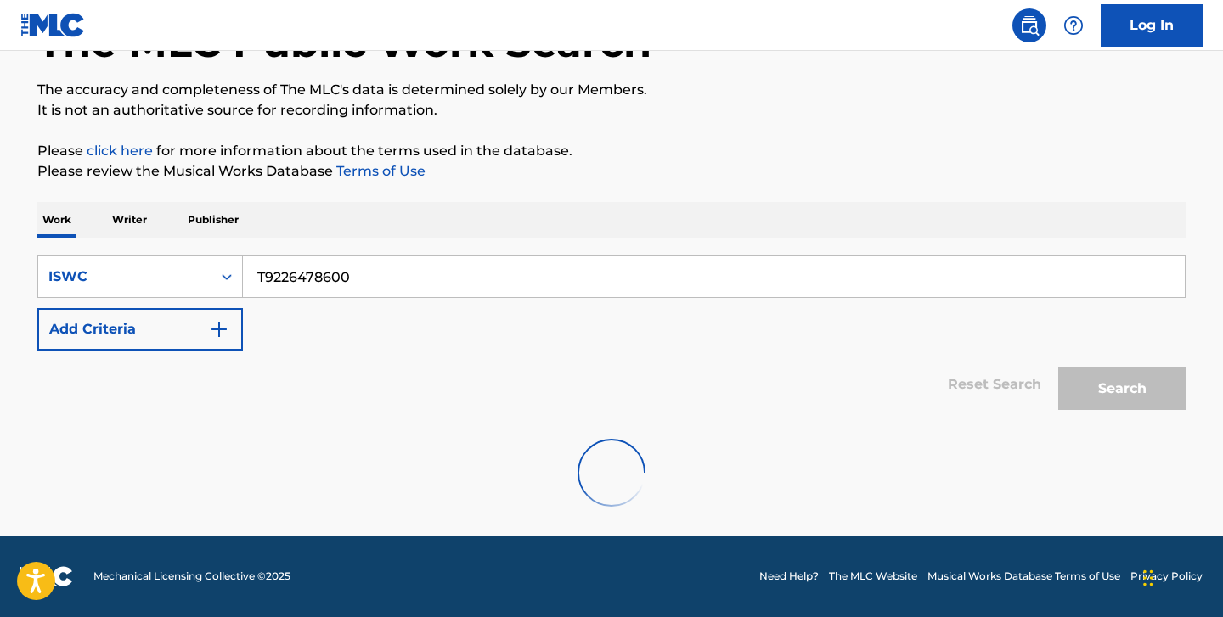
scroll to position [67, 0]
